Goal: Task Accomplishment & Management: Complete application form

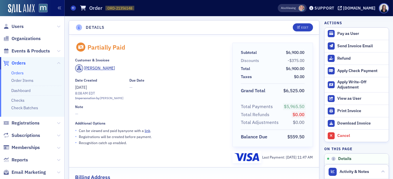
scroll to position [174, 0]
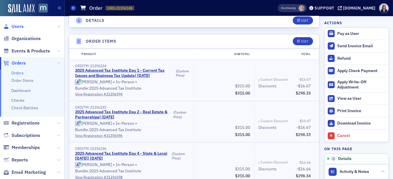
click at [22, 26] on span "Users" at bounding box center [18, 26] width 12 height 6
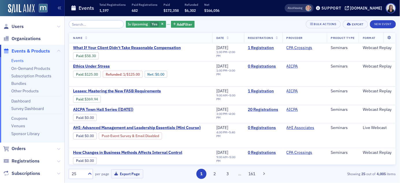
scroll to position [5, 0]
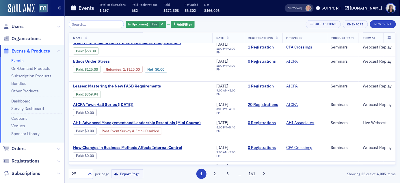
click at [43, 51] on span "Events & Products" at bounding box center [31, 51] width 38 height 6
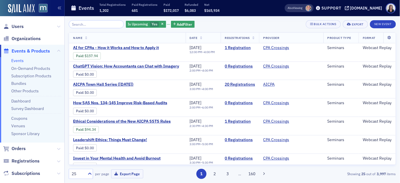
click at [108, 24] on input "search" at bounding box center [96, 24] width 55 height 8
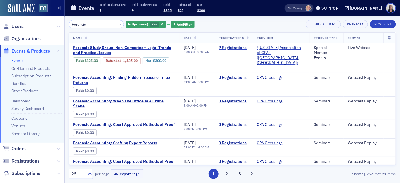
type input "Forensic"
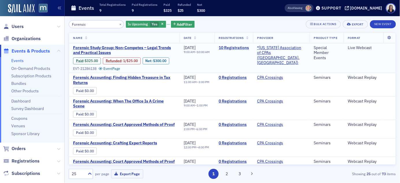
click at [240, 47] on link "10 Registrations" at bounding box center [234, 47] width 30 height 5
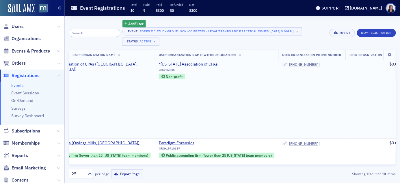
scroll to position [44, 266]
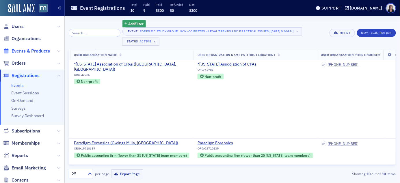
click at [36, 51] on span "Events & Products" at bounding box center [31, 51] width 38 height 6
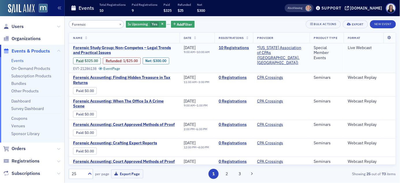
click at [92, 47] on span "Forensic Study Group: Non-Competes – Legal Trends and Practical Issues" at bounding box center [124, 50] width 103 height 10
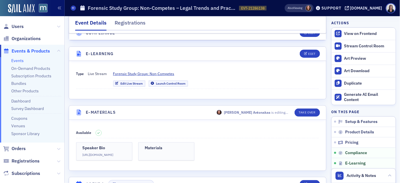
scroll to position [741, 0]
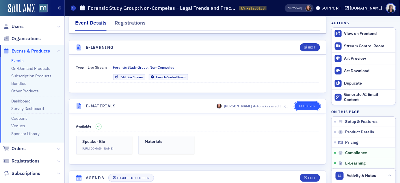
click at [310, 107] on button "Take Over" at bounding box center [307, 106] width 25 height 8
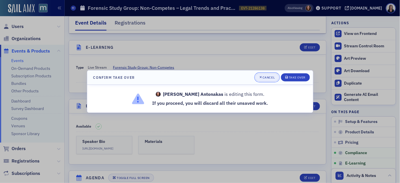
click at [270, 79] on div "Cancel" at bounding box center [268, 77] width 12 height 3
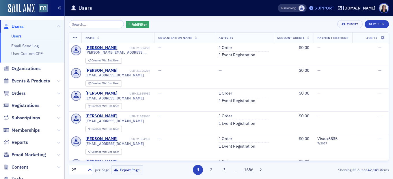
click at [334, 8] on div "Support" at bounding box center [324, 7] width 20 height 5
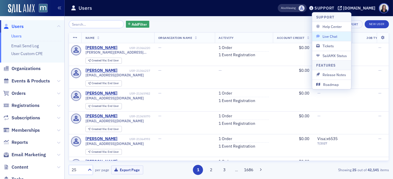
click at [336, 34] on span "Live Chat" at bounding box center [331, 36] width 31 height 5
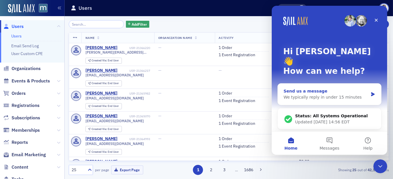
click at [374, 92] on icon "Intercom messenger" at bounding box center [372, 94] width 5 height 5
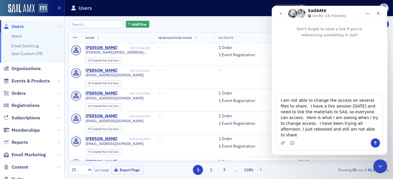
type textarea "I am not able to change the access on several files to share. I have a live ses…"
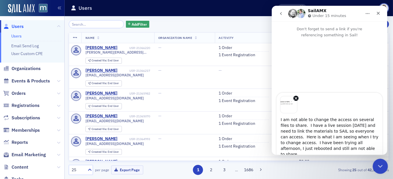
click at [380, 166] on icon "Close Intercom Messenger" at bounding box center [379, 166] width 4 height 2
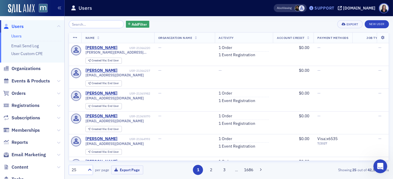
click at [335, 11] on div "Support" at bounding box center [321, 8] width 27 height 8
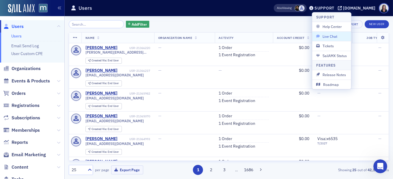
click at [339, 33] on button "Live Chat" at bounding box center [331, 36] width 39 height 10
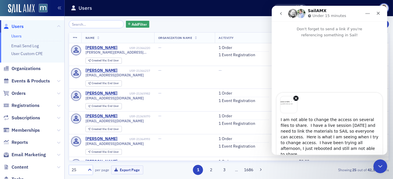
drag, startPoint x: 362, startPoint y: 151, endPoint x: 371, endPoint y: 153, distance: 9.2
click at [368, 153] on div "I am not able to change the access on several files to share. I have a live ses…" at bounding box center [329, 131] width 106 height 77
click at [375, 158] on button "Send a message…" at bounding box center [374, 162] width 9 height 9
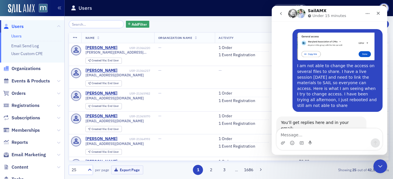
scroll to position [59, 0]
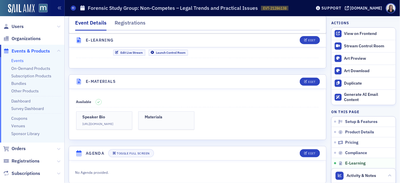
scroll to position [766, 0]
click at [341, 7] on div "Support" at bounding box center [331, 7] width 20 height 5
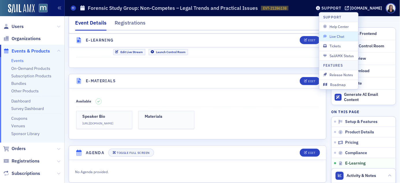
click at [344, 36] on span "Live Chat" at bounding box center [338, 36] width 31 height 5
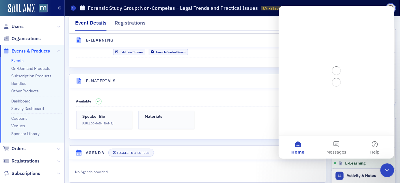
scroll to position [0, 0]
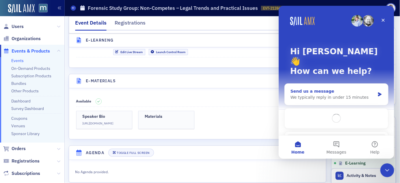
click at [381, 92] on icon "Intercom messenger" at bounding box center [379, 94] width 5 height 5
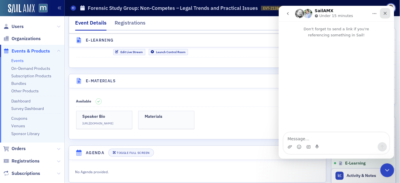
click at [385, 14] on icon "Close" at bounding box center [384, 13] width 3 height 3
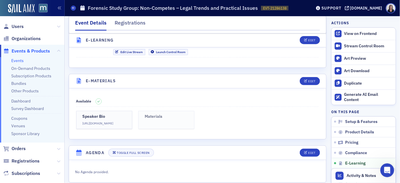
click at [164, 121] on link "Materials" at bounding box center [166, 120] width 56 height 18
click at [313, 82] on div "Edit" at bounding box center [311, 81] width 7 height 3
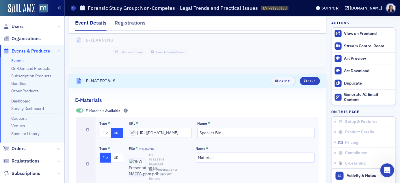
scroll to position [808, 0]
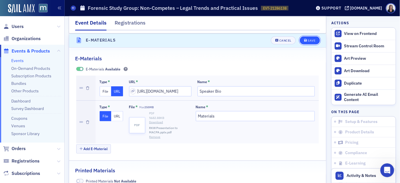
click at [314, 41] on div "Save" at bounding box center [312, 40] width 8 height 3
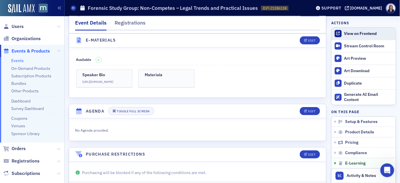
click at [363, 34] on div "View on Frontend" at bounding box center [368, 33] width 49 height 5
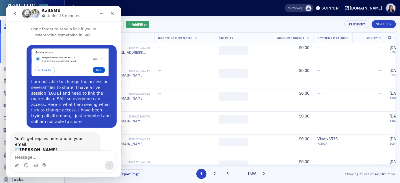
scroll to position [36, 0]
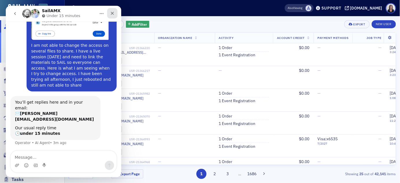
click at [113, 12] on icon "Close" at bounding box center [112, 13] width 3 height 3
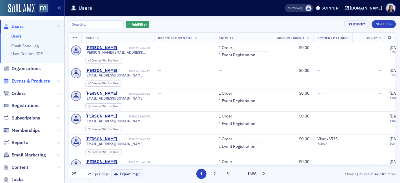
click at [25, 81] on span "Events & Products" at bounding box center [31, 81] width 38 height 6
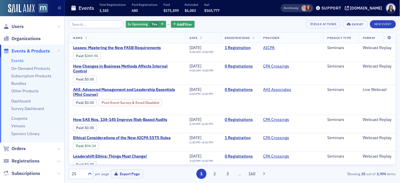
click at [88, 24] on input "search" at bounding box center [96, 24] width 55 height 8
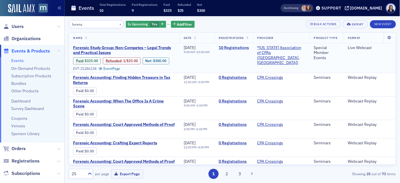
type input "forens"
click at [244, 47] on link "10 Registrations" at bounding box center [234, 47] width 30 height 5
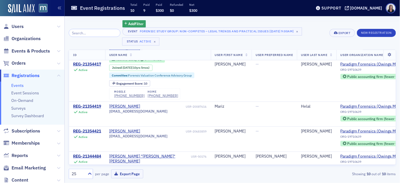
scroll to position [143, 0]
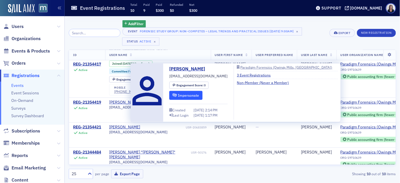
click at [195, 96] on button "Impersonate" at bounding box center [185, 95] width 33 height 9
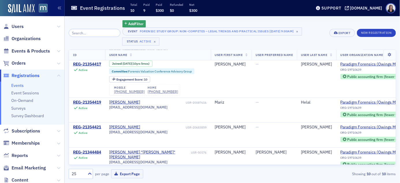
click at [21, 75] on span "Registrations" at bounding box center [26, 75] width 28 height 6
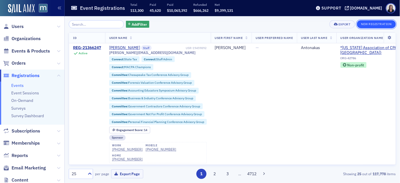
click at [377, 25] on button "New Registration" at bounding box center [376, 24] width 39 height 8
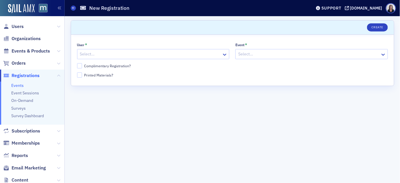
click at [221, 54] on div at bounding box center [150, 54] width 142 height 7
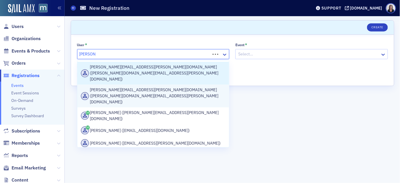
type input "kelly@ma"
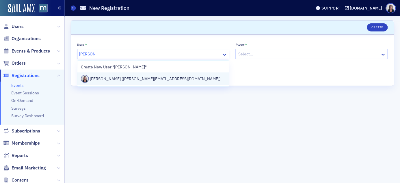
click at [150, 78] on div "Kelly Brown (kelly@macpa.org)" at bounding box center [153, 79] width 145 height 8
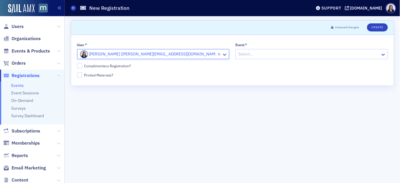
click at [241, 53] on div at bounding box center [309, 54] width 142 height 7
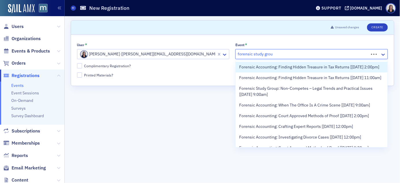
type input "forensic study group"
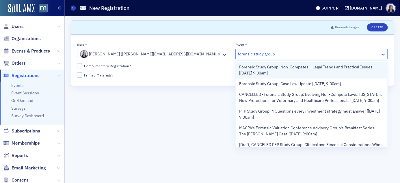
click at [261, 66] on span "Forensic Study Group: Non-Competes – Legal Trends and Practical Issues [10/10/2…" at bounding box center [311, 70] width 145 height 12
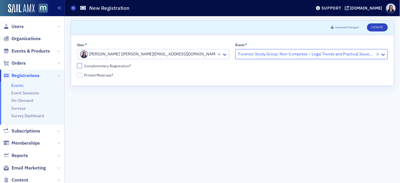
click at [81, 66] on input "Complimentary Registration?" at bounding box center [79, 65] width 5 height 5
checkbox input "true"
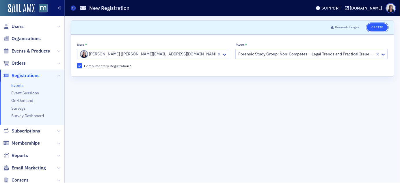
click at [379, 26] on button "Create" at bounding box center [377, 27] width 21 height 8
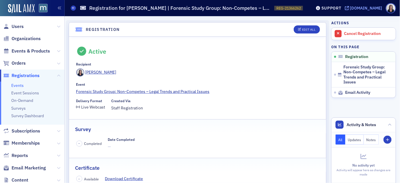
click at [381, 9] on div "[DOMAIN_NAME]" at bounding box center [366, 7] width 32 height 5
